Goal: Task Accomplishment & Management: Use online tool/utility

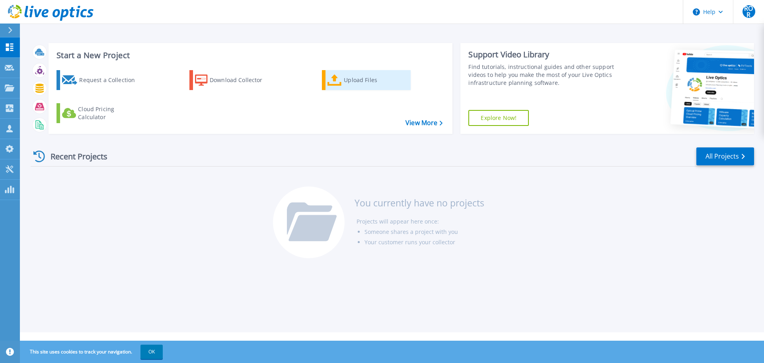
click at [349, 79] on div "Upload Files" at bounding box center [376, 80] width 64 height 16
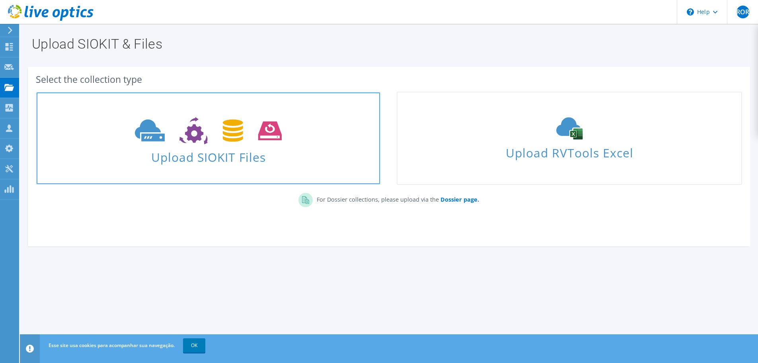
click at [241, 117] on icon at bounding box center [208, 130] width 147 height 27
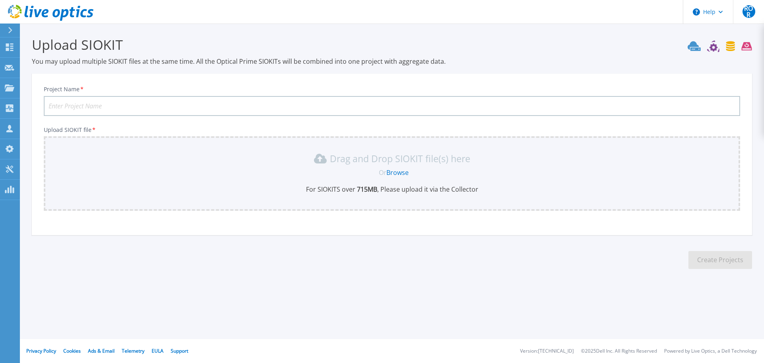
click at [409, 173] on link "Browse" at bounding box center [397, 172] width 22 height 9
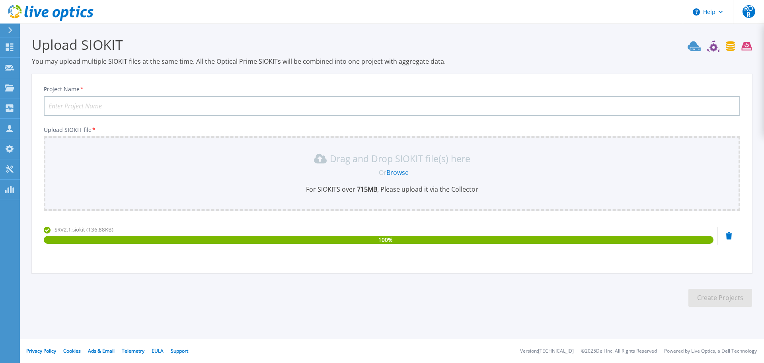
click at [361, 103] on input "Project Name *" at bounding box center [392, 106] width 697 height 20
type input "CNPQ 10-09-25"
click at [735, 298] on button "Create Projects" at bounding box center [721, 298] width 64 height 18
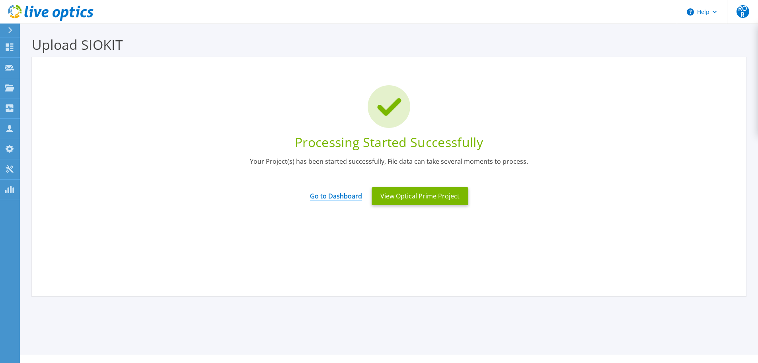
click at [355, 195] on link "Go to Dashboard" at bounding box center [336, 193] width 52 height 16
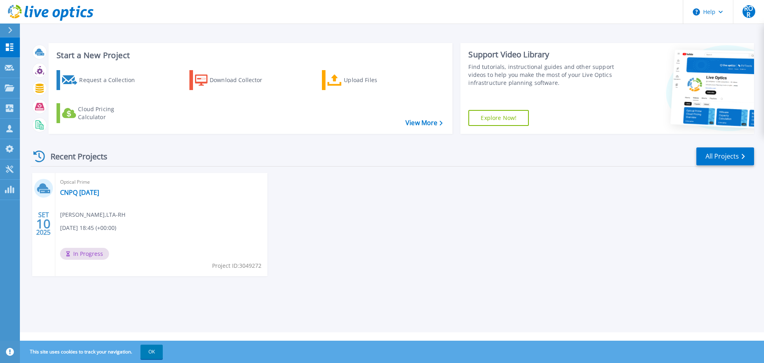
click at [131, 230] on div "Optical Prime CNPQ 10-09-25 Ronan Oliveira Rodrigues , LTA-RH 09/10/2025, 18:45…" at bounding box center [161, 224] width 212 height 103
click at [91, 193] on link "CNPQ 10-09-25" at bounding box center [79, 192] width 39 height 8
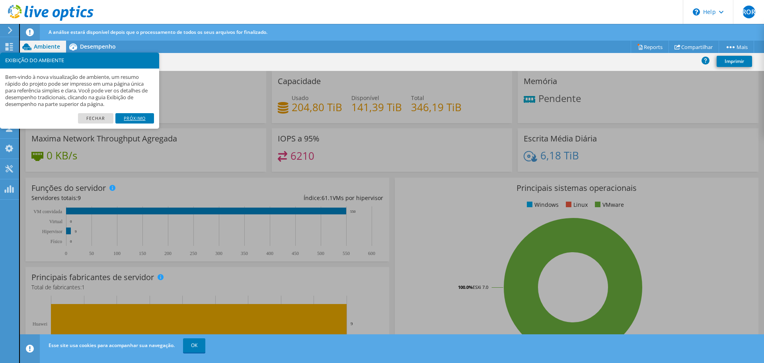
click at [137, 116] on link "Próximo" at bounding box center [134, 118] width 39 height 10
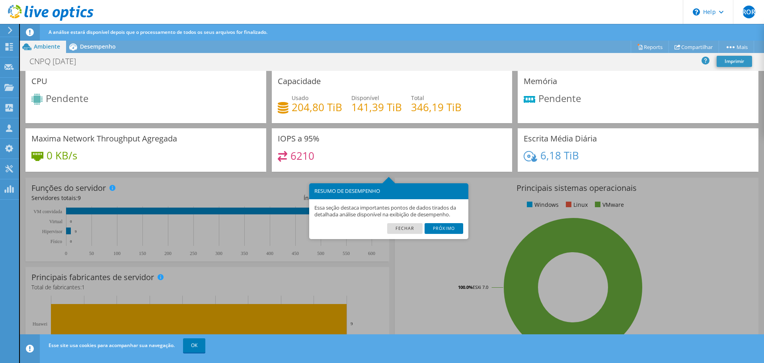
scroll to position [16, 0]
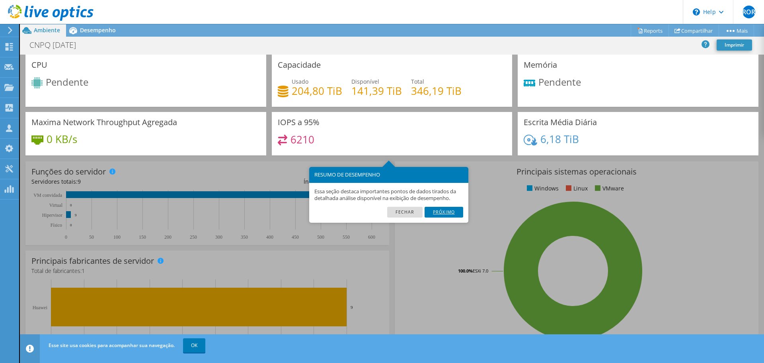
click at [458, 214] on link "Próximo" at bounding box center [444, 212] width 39 height 10
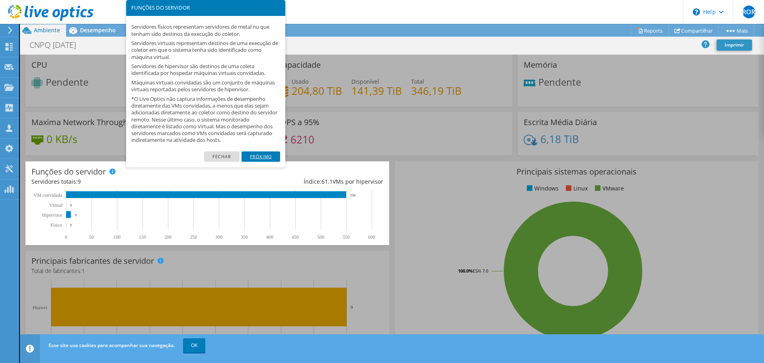
click at [247, 152] on link "Próximo" at bounding box center [261, 156] width 39 height 10
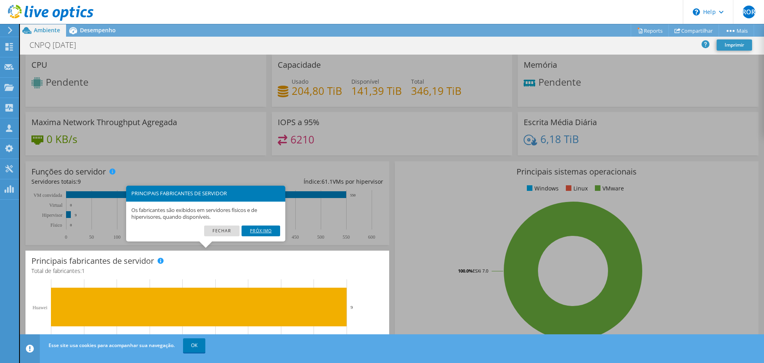
click at [271, 230] on link "Próximo" at bounding box center [261, 230] width 39 height 10
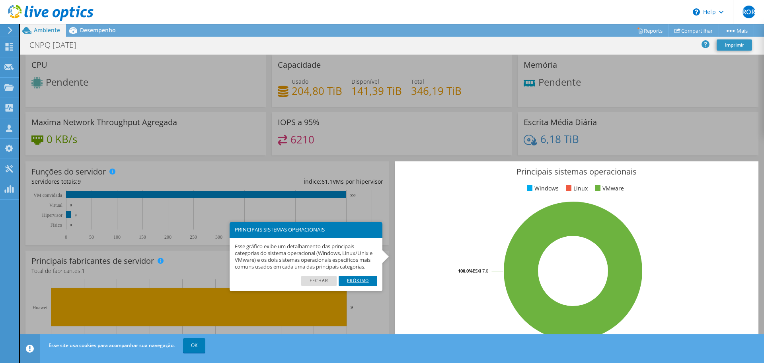
click at [356, 277] on link "Próximo" at bounding box center [358, 280] width 39 height 10
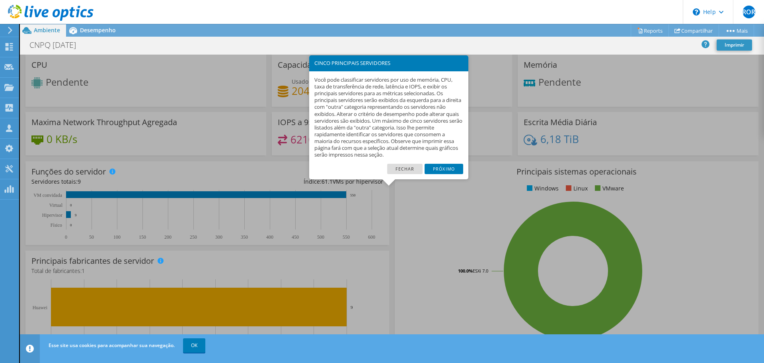
scroll to position [169, 0]
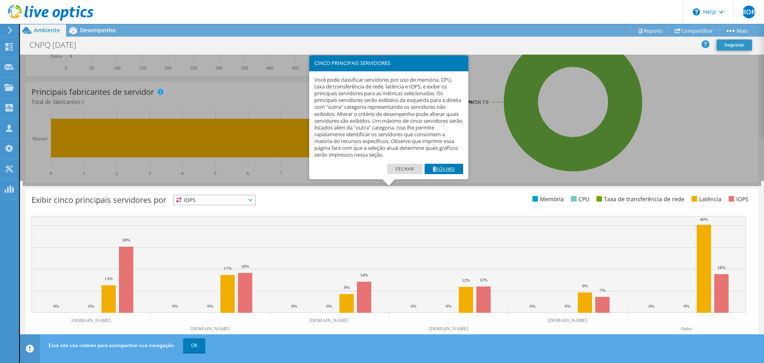
click at [435, 166] on link "Próximo" at bounding box center [444, 169] width 39 height 10
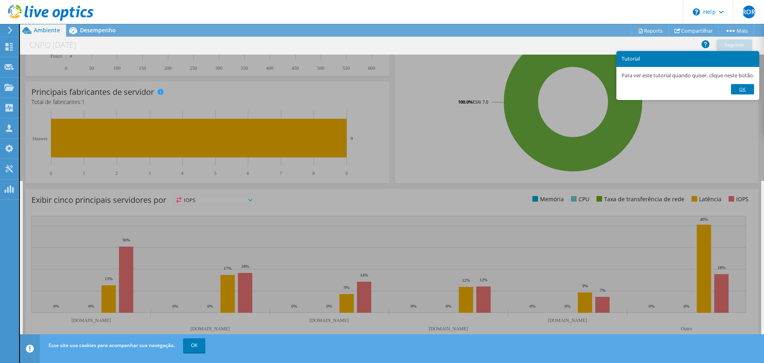
click at [754, 87] on link "Ok" at bounding box center [742, 89] width 23 height 10
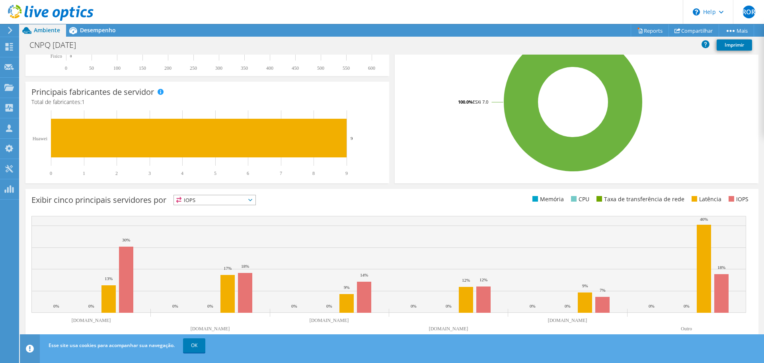
click at [256, 201] on span "IOPS" at bounding box center [215, 200] width 82 height 10
click at [240, 224] on li "Memória" at bounding box center [215, 221] width 82 height 11
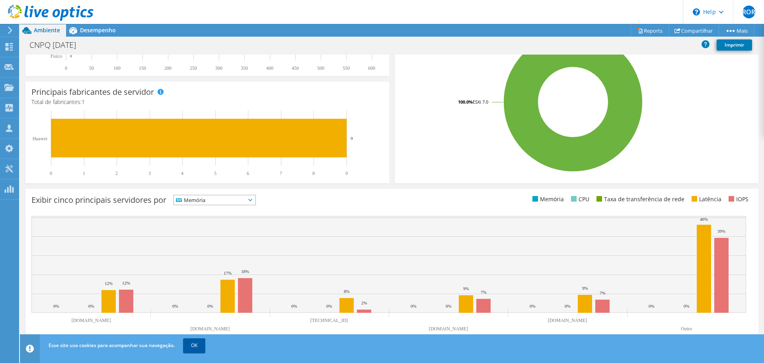
click at [199, 347] on link "OK" at bounding box center [194, 345] width 22 height 14
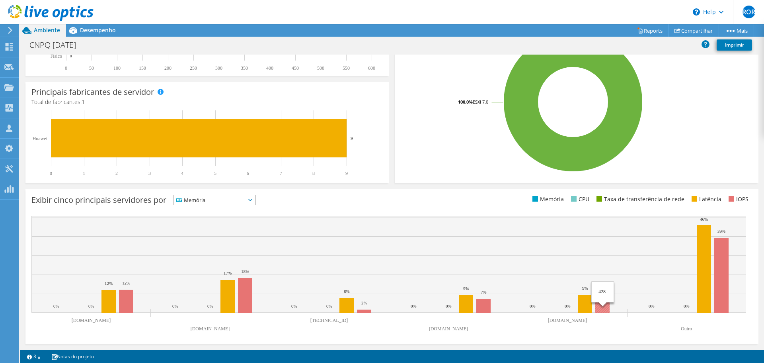
drag, startPoint x: 659, startPoint y: 300, endPoint x: 603, endPoint y: 303, distance: 55.8
click at [603, 303] on icon "[DOMAIN_NAME] [DOMAIN_NAME] [TECHNICAL_ID] [DOMAIN_NAME] [DOMAIN_NAME] Outro 0%…" at bounding box center [388, 275] width 715 height 119
click at [685, 327] on text "Outro" at bounding box center [686, 329] width 11 height 6
click at [142, 206] on div "Exibir cinco principais servidores por Memória IOPS" at bounding box center [211, 201] width 361 height 13
click at [141, 200] on h3 "Exibir cinco principais servidores por" at bounding box center [98, 200] width 135 height 0
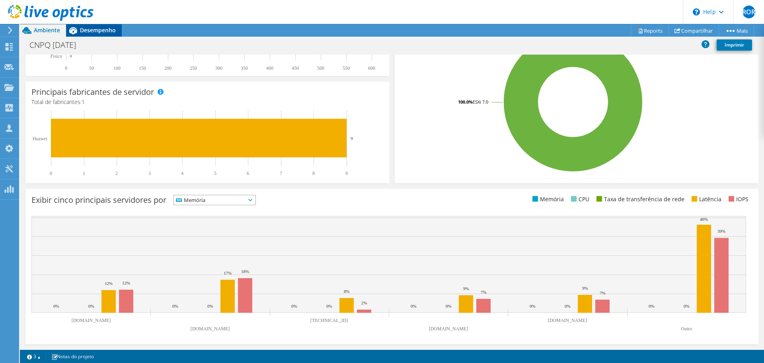
click at [105, 26] on div "Desempenho" at bounding box center [94, 30] width 56 height 13
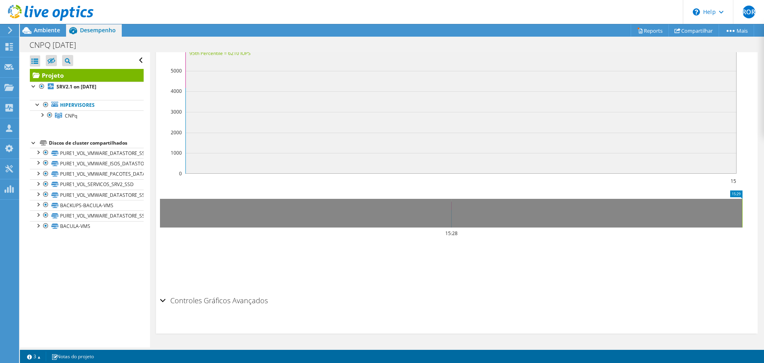
scroll to position [0, 0]
click at [118, 151] on link "PURE1_VOL_VMWARE_DATASTORE_SSD" at bounding box center [87, 153] width 114 height 10
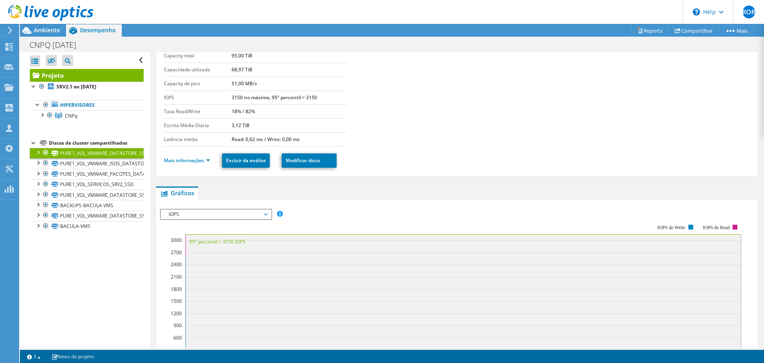
scroll to position [40, 0]
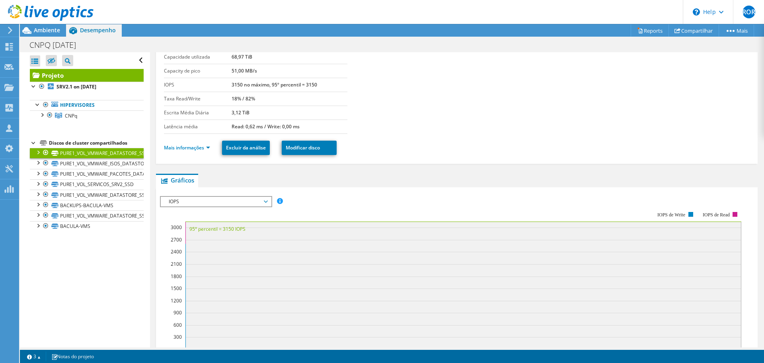
click at [242, 202] on span "IOPS" at bounding box center [216, 202] width 102 height 10
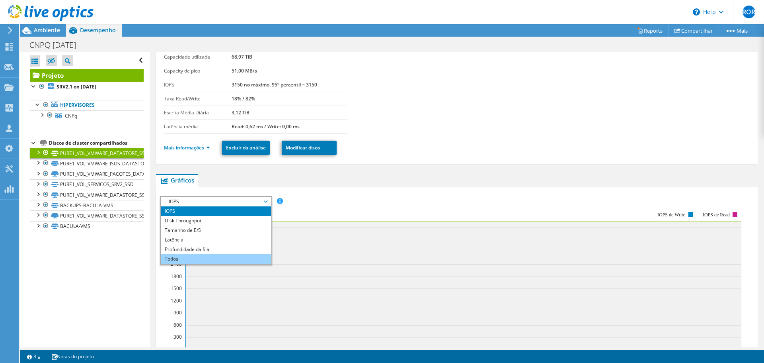
click at [234, 257] on li "Todos" at bounding box center [216, 259] width 110 height 10
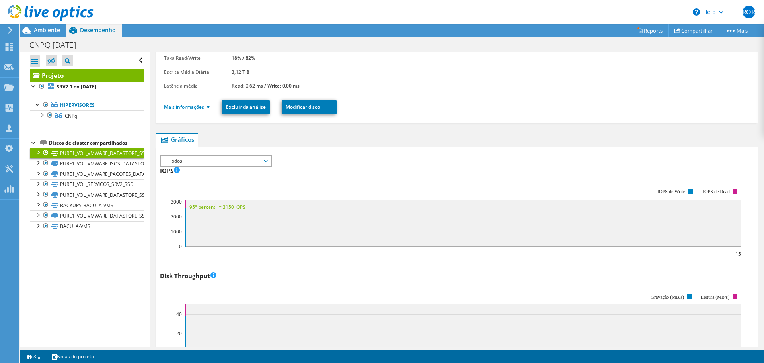
scroll to position [0, 0]
